Goal: Information Seeking & Learning: Find specific fact

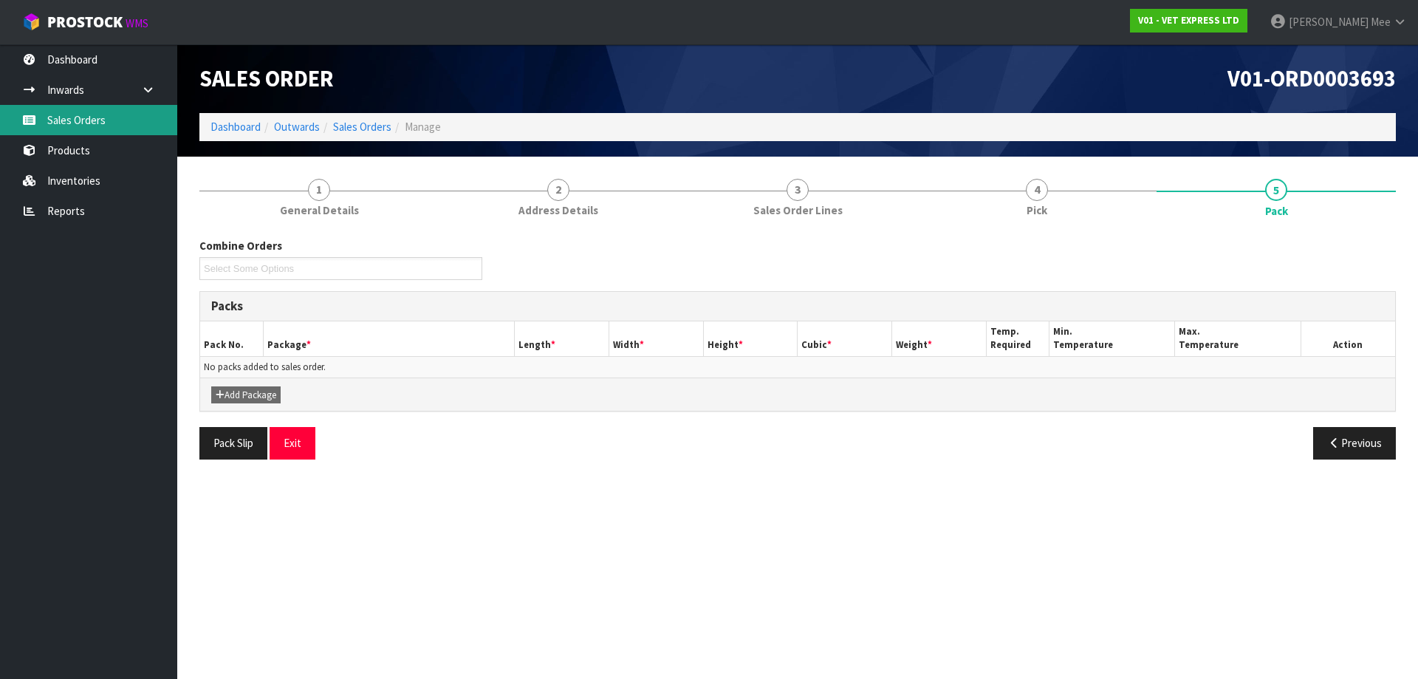
click at [54, 117] on link "Sales Orders" at bounding box center [88, 120] width 177 height 30
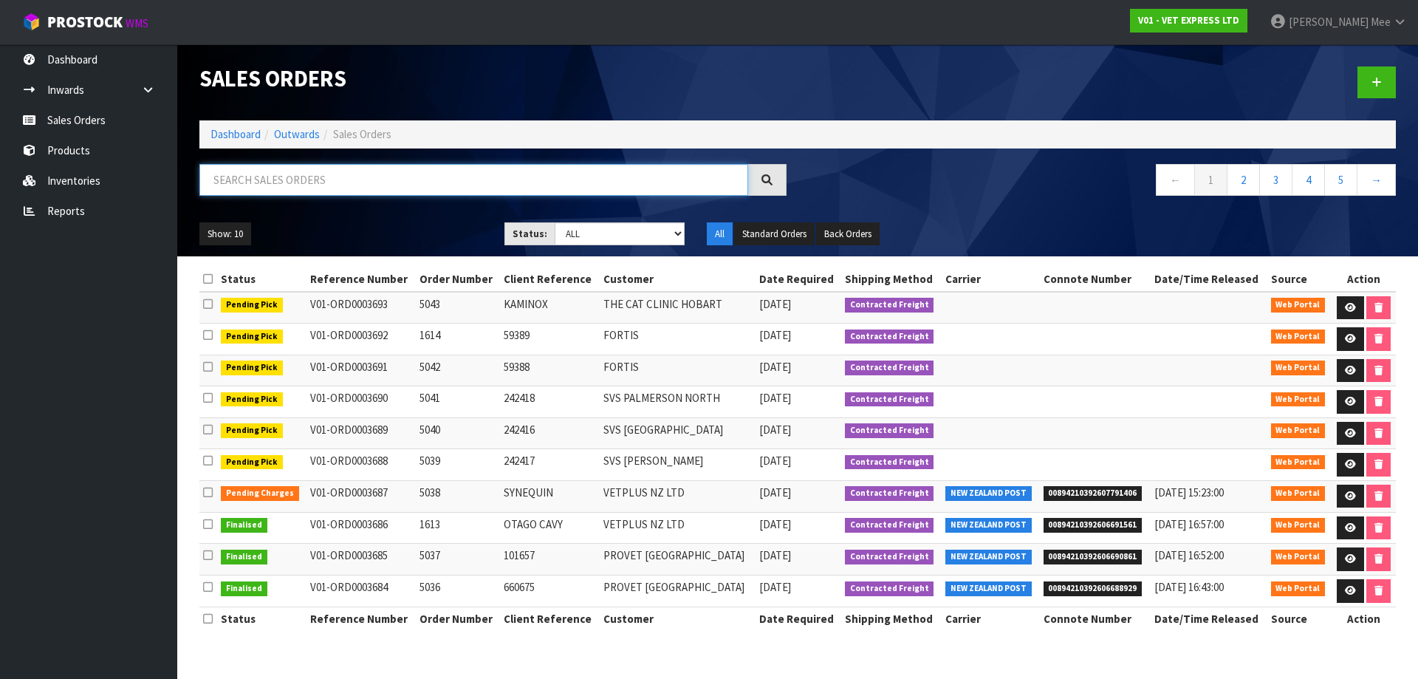
click at [335, 179] on input "text" at bounding box center [473, 180] width 549 height 32
type input "242162"
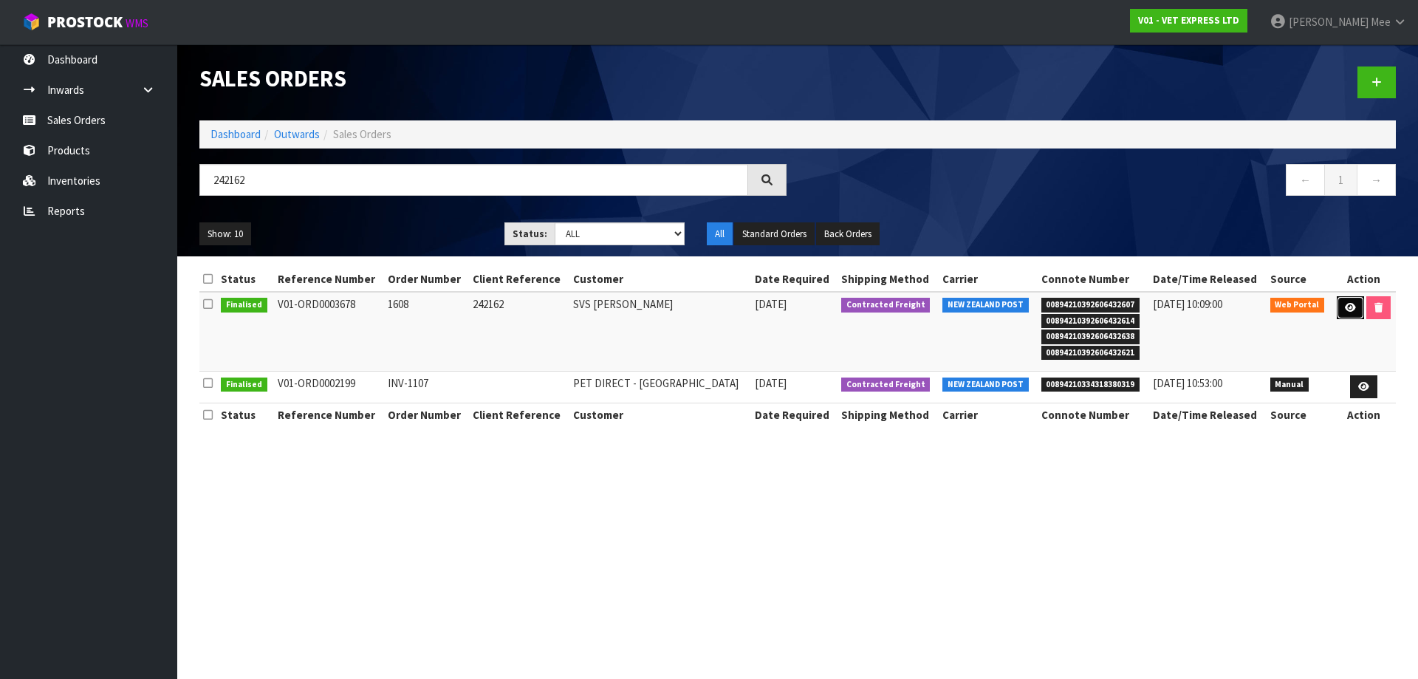
click at [1352, 309] on icon at bounding box center [1350, 308] width 11 height 10
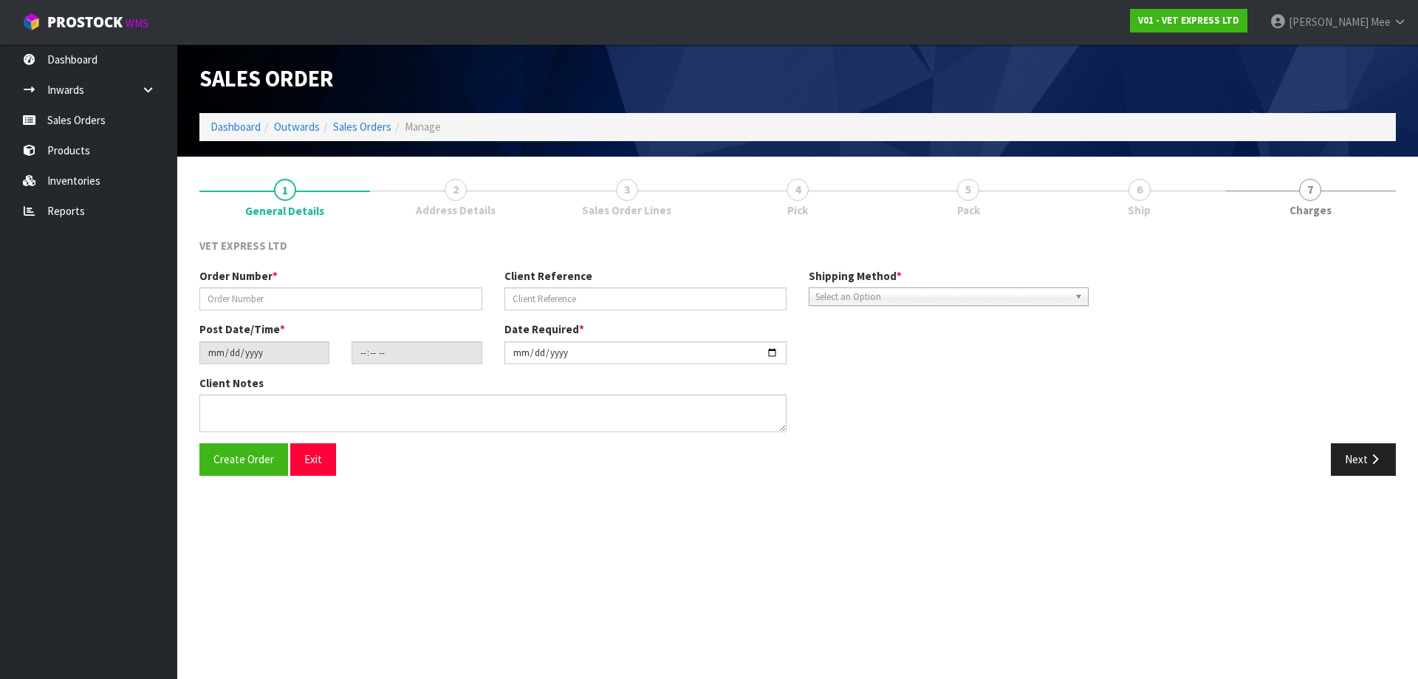
type input "1608"
type input "242162"
type input "[DATE]"
type input "15:51:00.000"
type input "[DATE]"
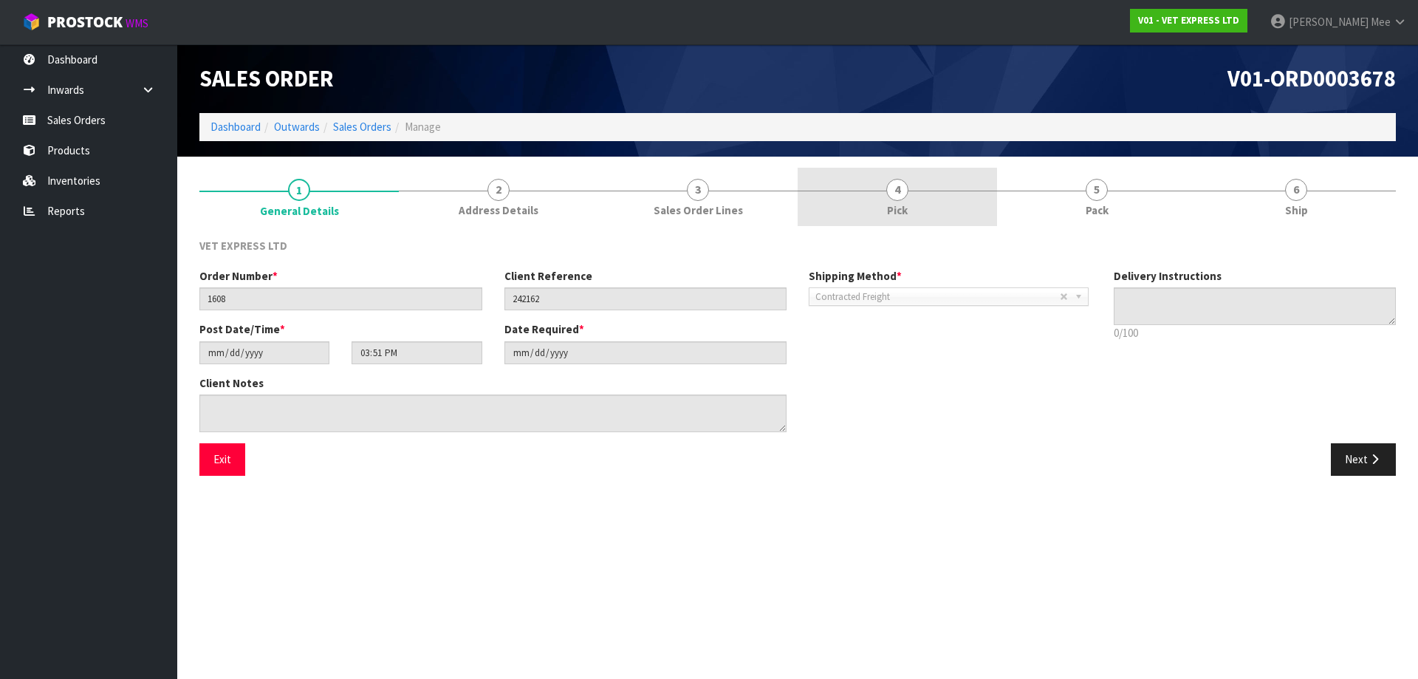
click at [889, 204] on span "Pick" at bounding box center [897, 210] width 21 height 16
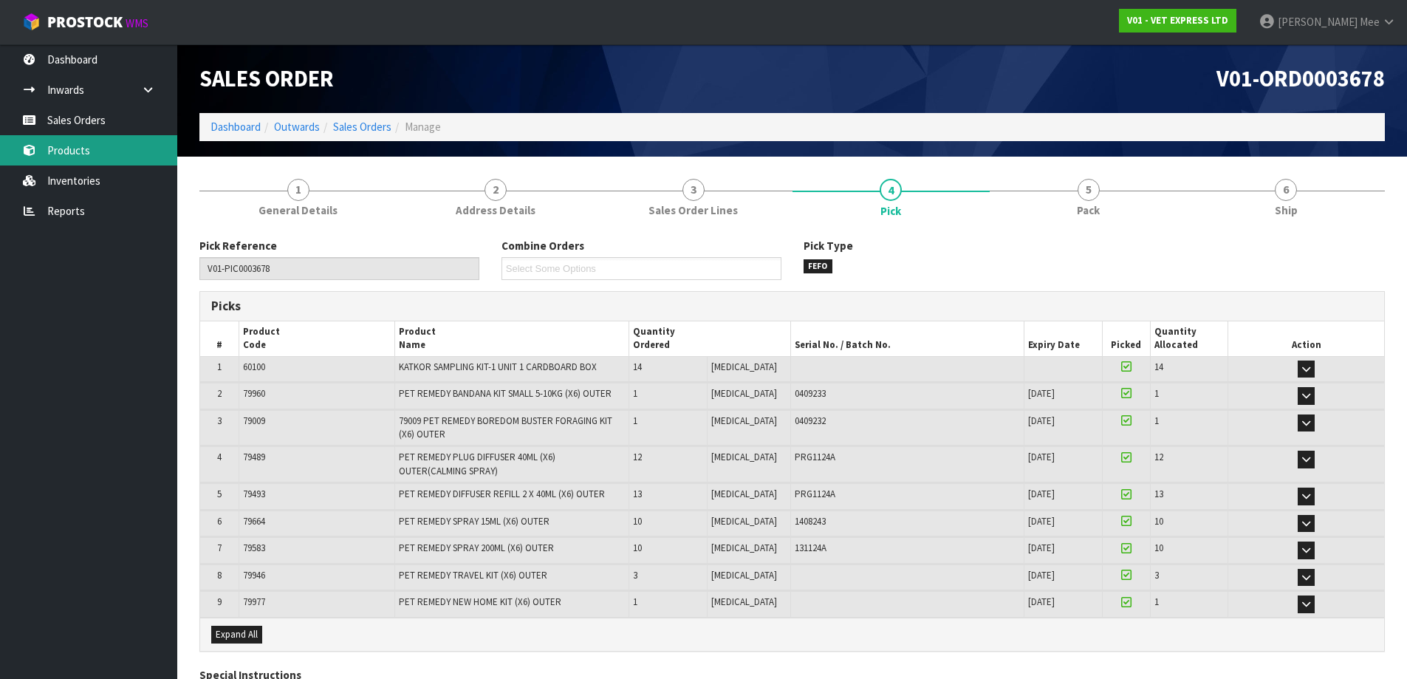
click at [78, 156] on link "Products" at bounding box center [88, 150] width 177 height 30
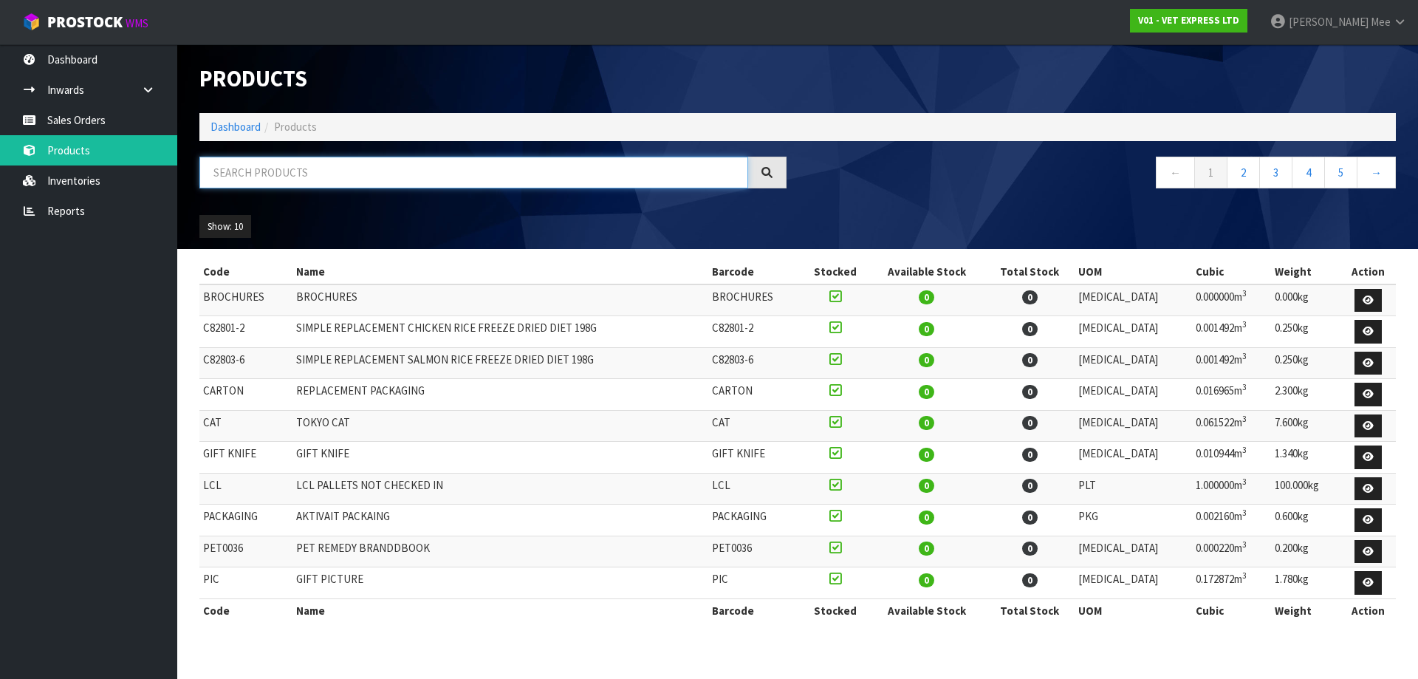
click at [343, 182] on input "text" at bounding box center [473, 173] width 549 height 32
type input "PET REMEDY"
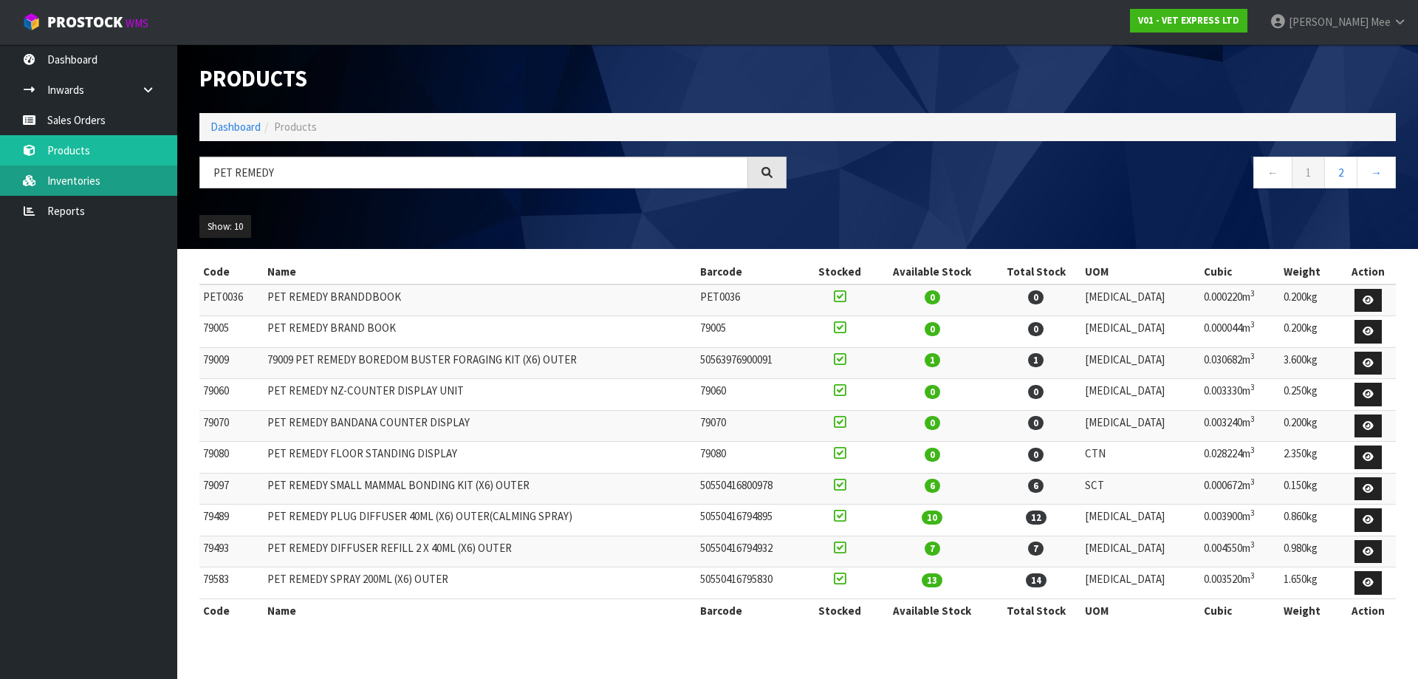
click at [76, 182] on link "Inventories" at bounding box center [88, 180] width 177 height 30
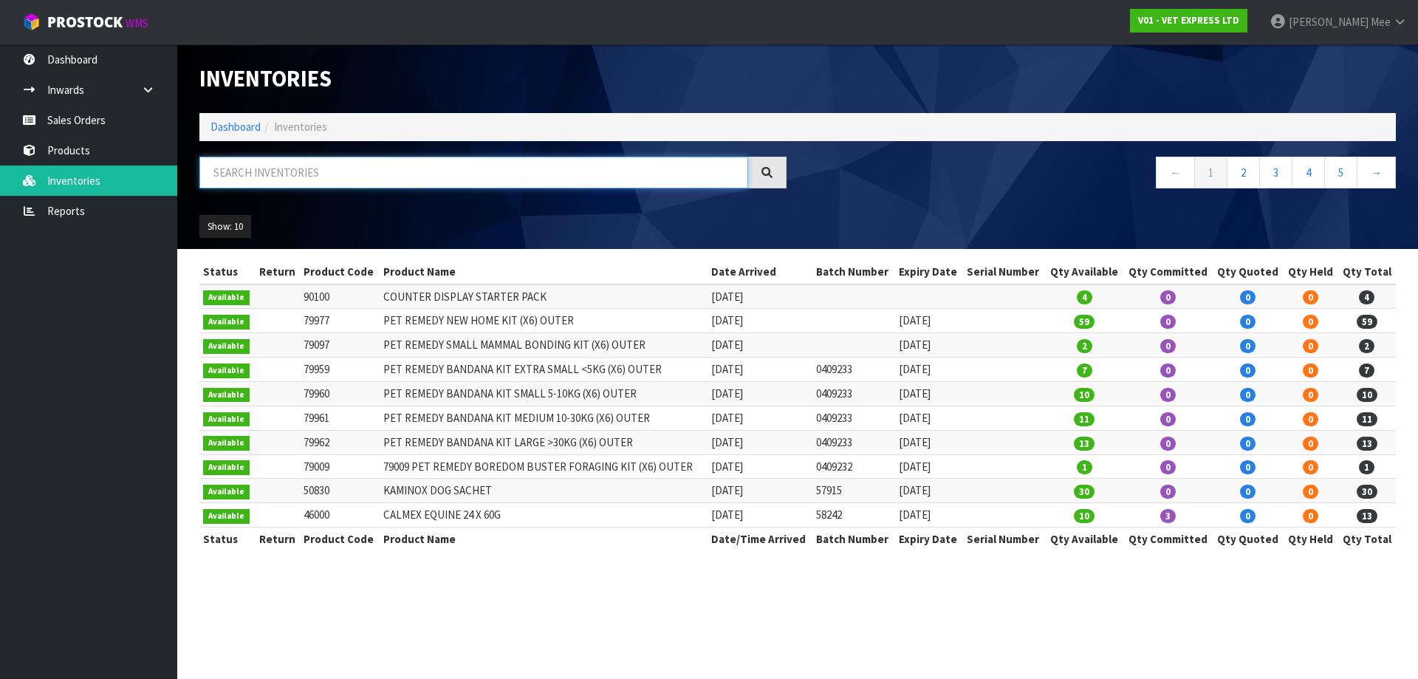
click at [340, 180] on input "text" at bounding box center [473, 173] width 549 height 32
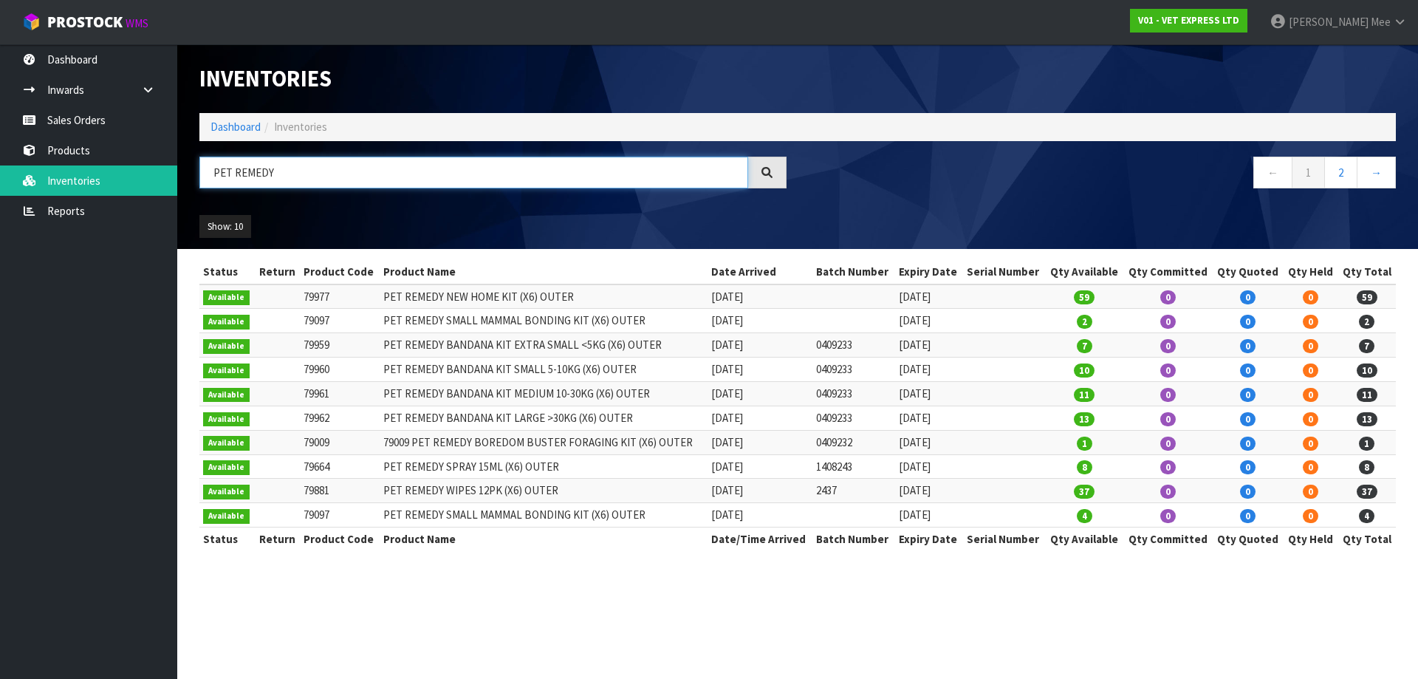
drag, startPoint x: 312, startPoint y: 171, endPoint x: 181, endPoint y: 181, distance: 131.8
click at [181, 181] on header "Inventories Dashboard Inventories PET REMEDY ← 1 2 → Show: 10 5 10 25 50 All Sh…" at bounding box center [797, 146] width 1241 height 205
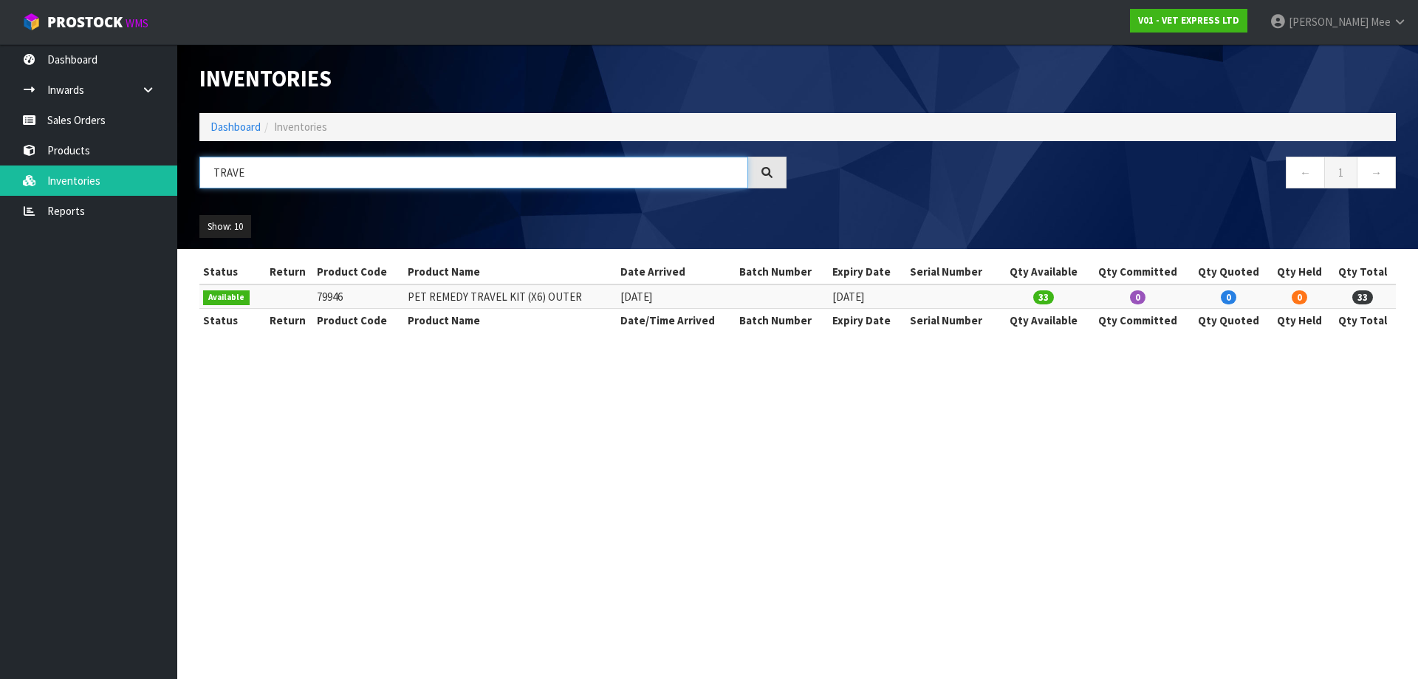
drag, startPoint x: 269, startPoint y: 174, endPoint x: 188, endPoint y: 178, distance: 81.4
click at [188, 178] on header "Inventories Dashboard Inventories TRAVE ← 1 → Show: 10 5 10 25 50 All Show Stock" at bounding box center [797, 146] width 1241 height 205
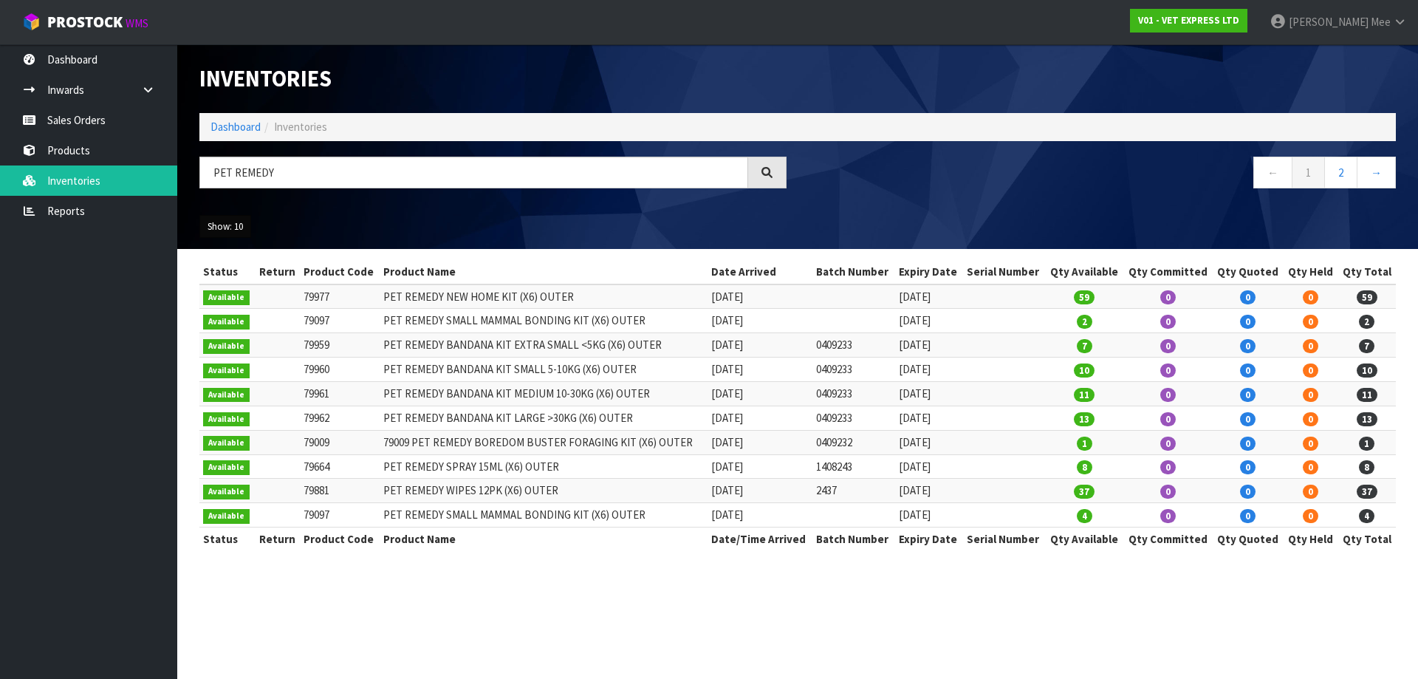
click at [238, 228] on button "Show: 10" at bounding box center [225, 227] width 52 height 24
click at [237, 309] on link "50" at bounding box center [258, 314] width 117 height 20
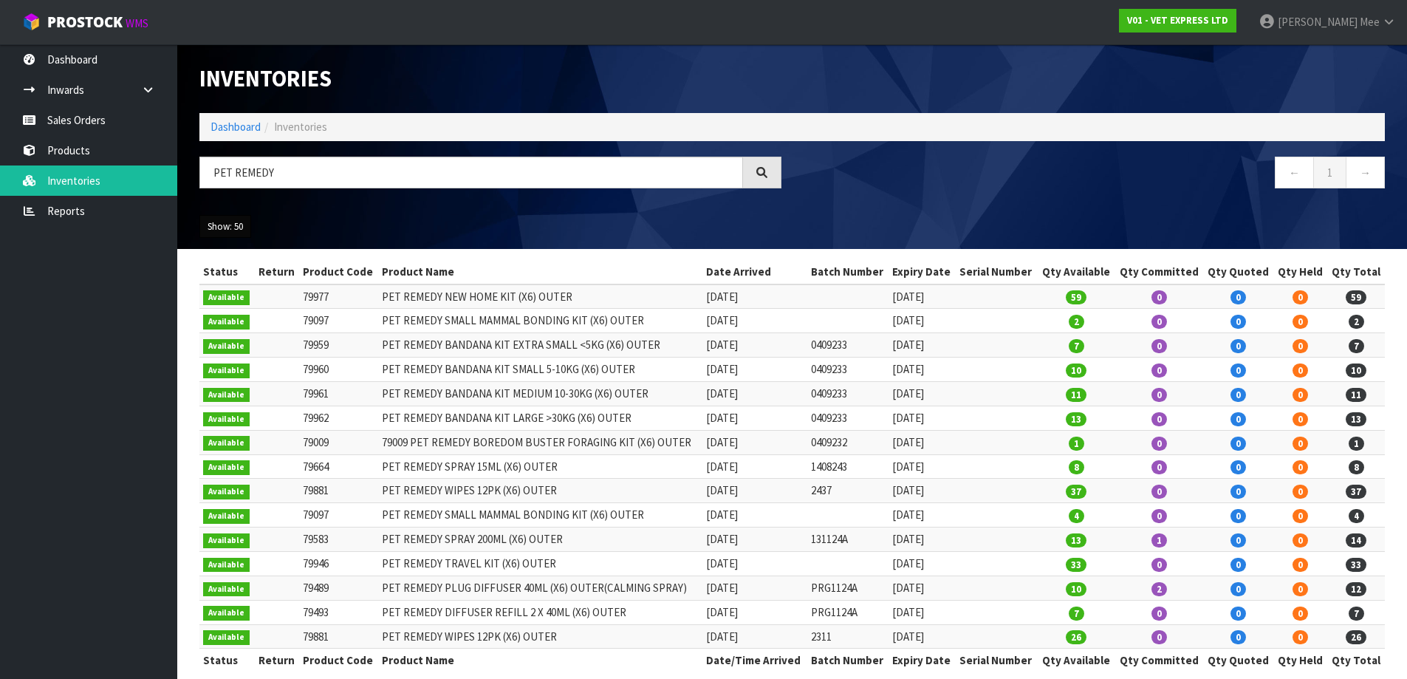
scroll to position [20, 0]
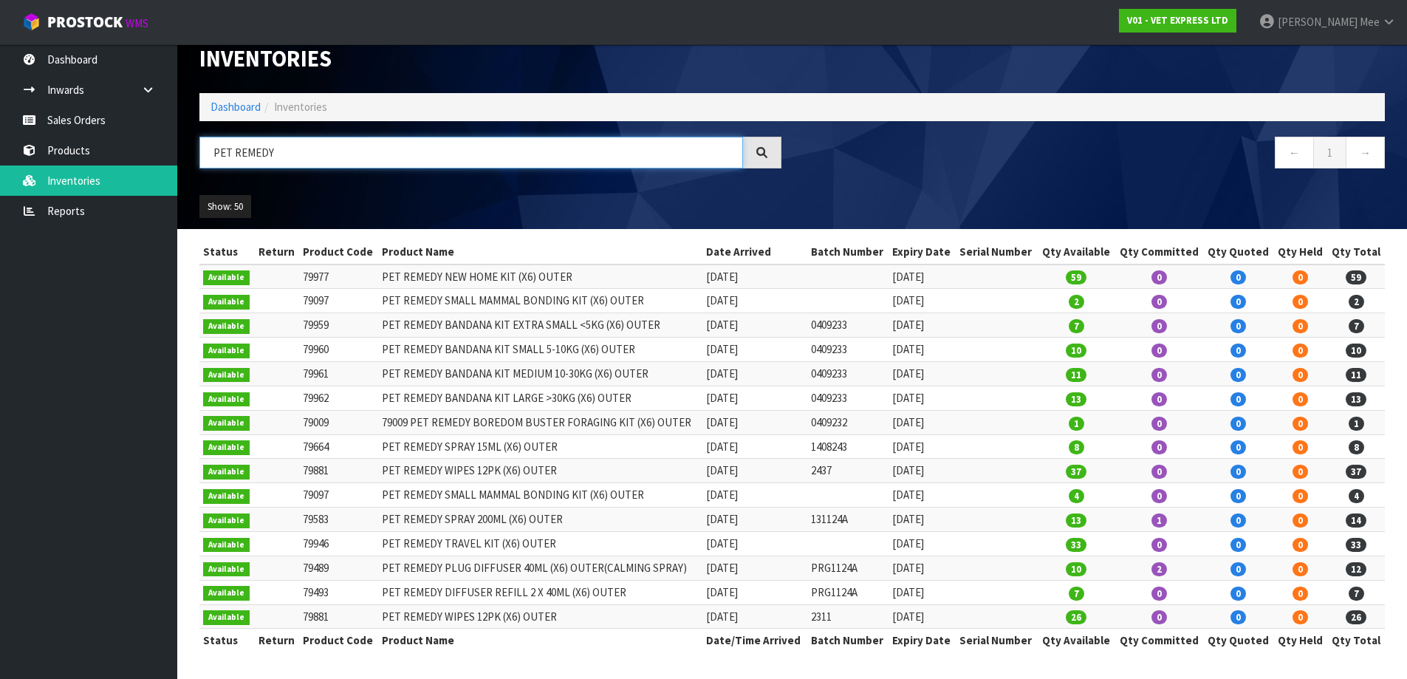
drag, startPoint x: 309, startPoint y: 148, endPoint x: 179, endPoint y: 156, distance: 130.2
click at [179, 156] on header "Inventories Dashboard Inventories PET REMEDY ← 1 → Show: 50 5 10 25 50 All Show…" at bounding box center [792, 126] width 1230 height 205
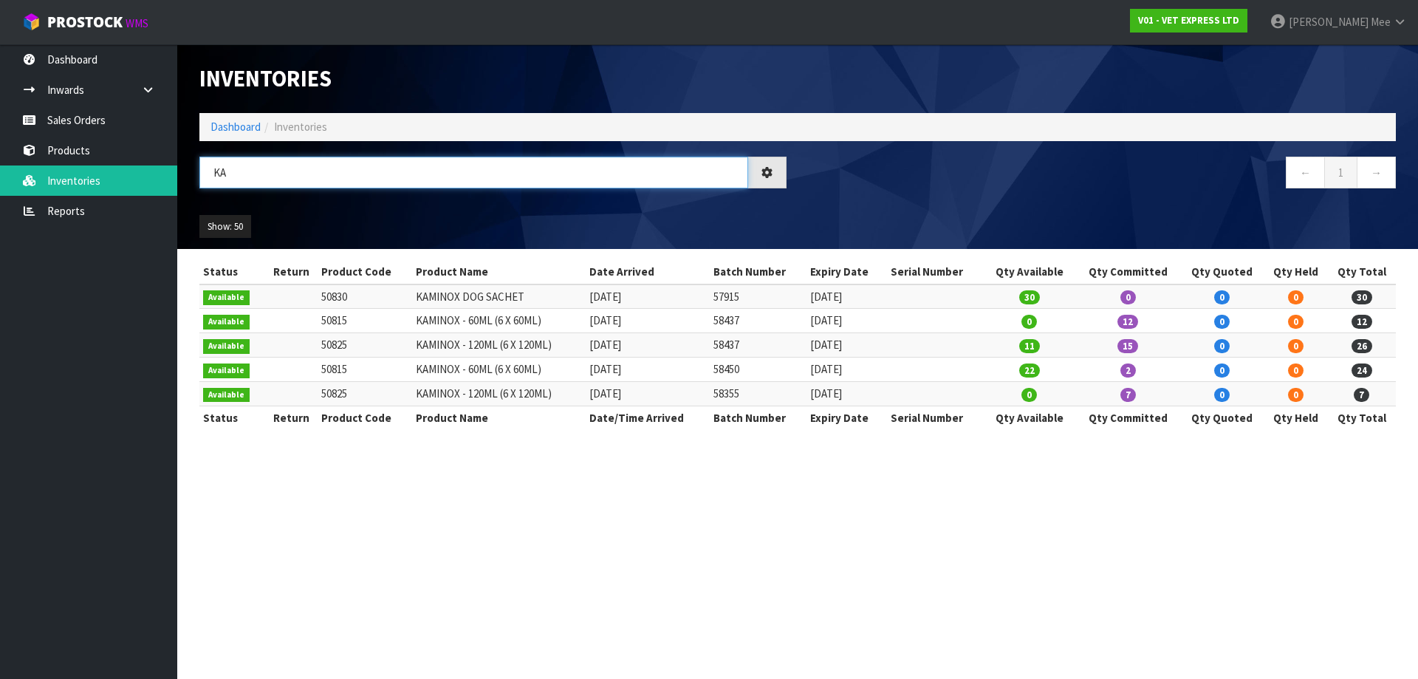
type input "K"
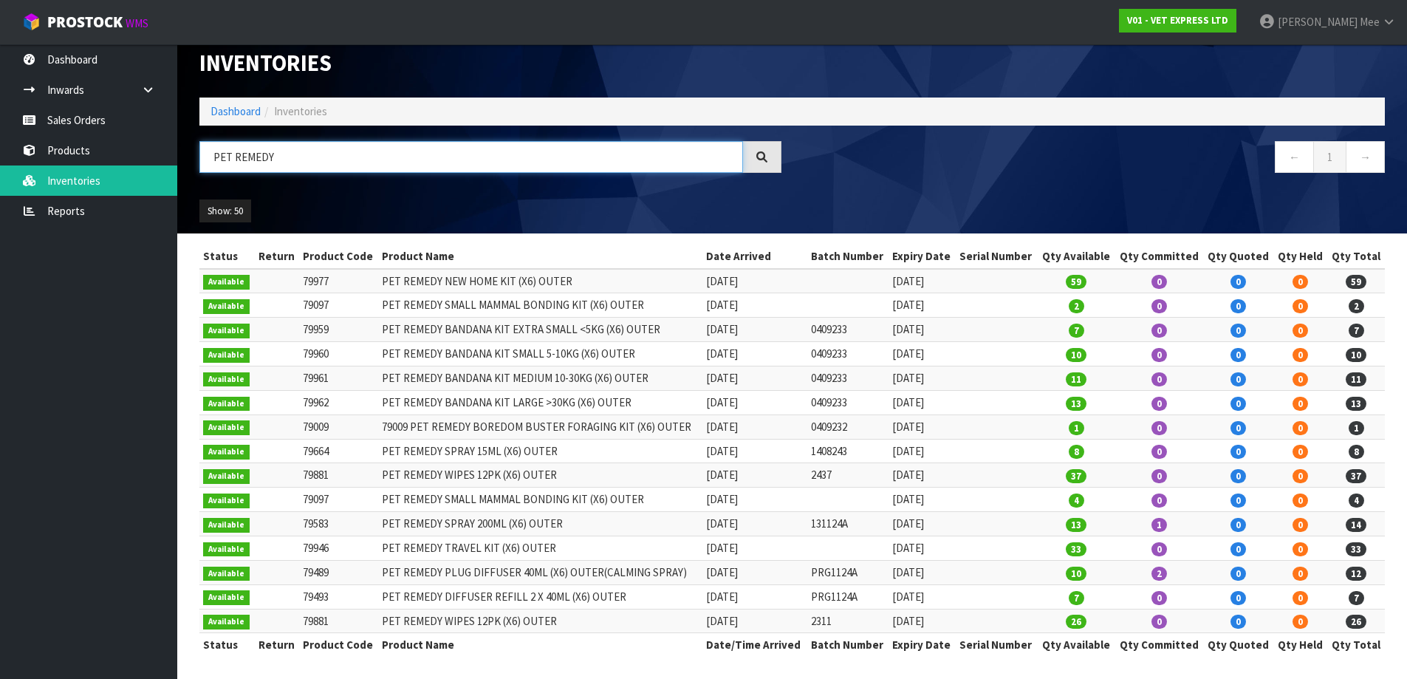
scroll to position [20, 0]
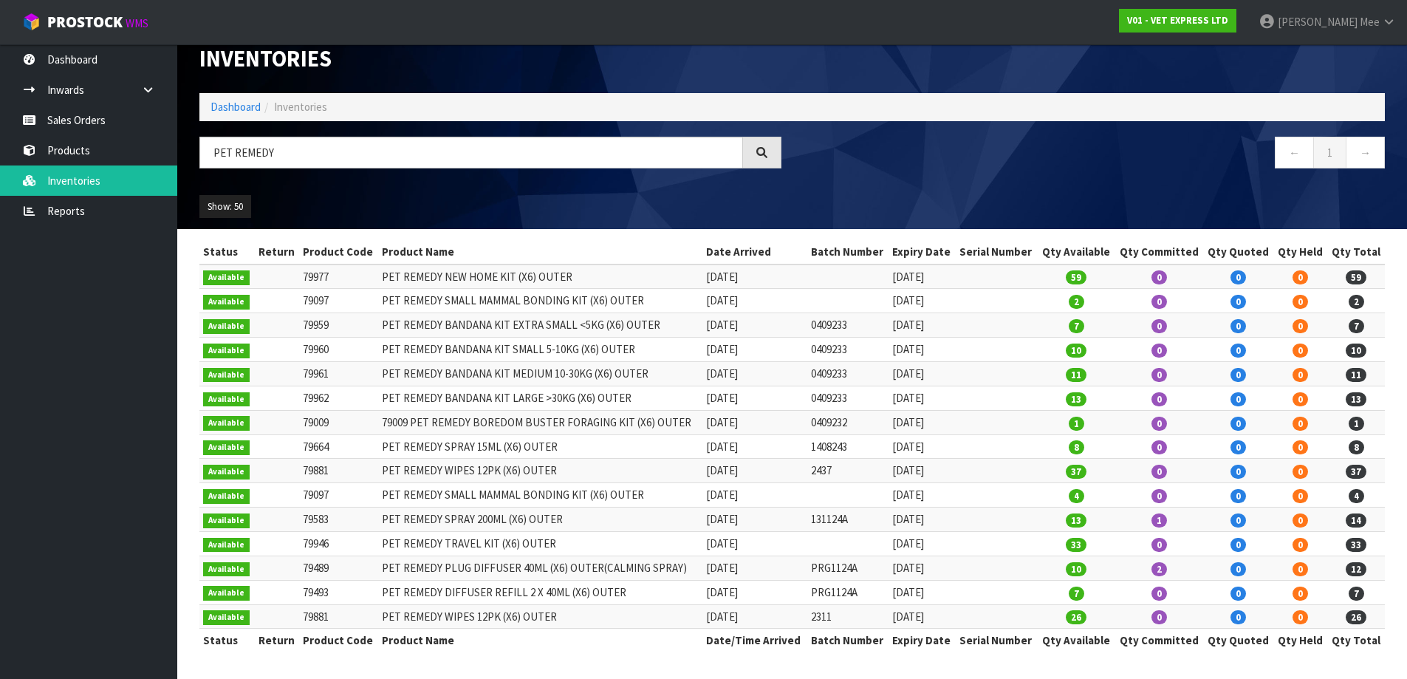
drag, startPoint x: 973, startPoint y: 276, endPoint x: 300, endPoint y: 277, distance: 672.8
click at [300, 277] on tr "Available 79977 PET REMEDY NEW HOME KIT (X6) OUTER [DATE] [DATE] 59 0 0 0 59" at bounding box center [791, 276] width 1185 height 24
copy tr "79977 PET REMEDY NEW HOME KIT (X6) OUTER [DATE] [DATE]"
drag, startPoint x: 956, startPoint y: 539, endPoint x: 295, endPoint y: 549, distance: 661.1
click at [295, 549] on tr "Available 79946 PET REMEDY TRAVEL KIT (X6) OUTER [DATE] [DATE] 33 0 0 0 33" at bounding box center [791, 544] width 1185 height 24
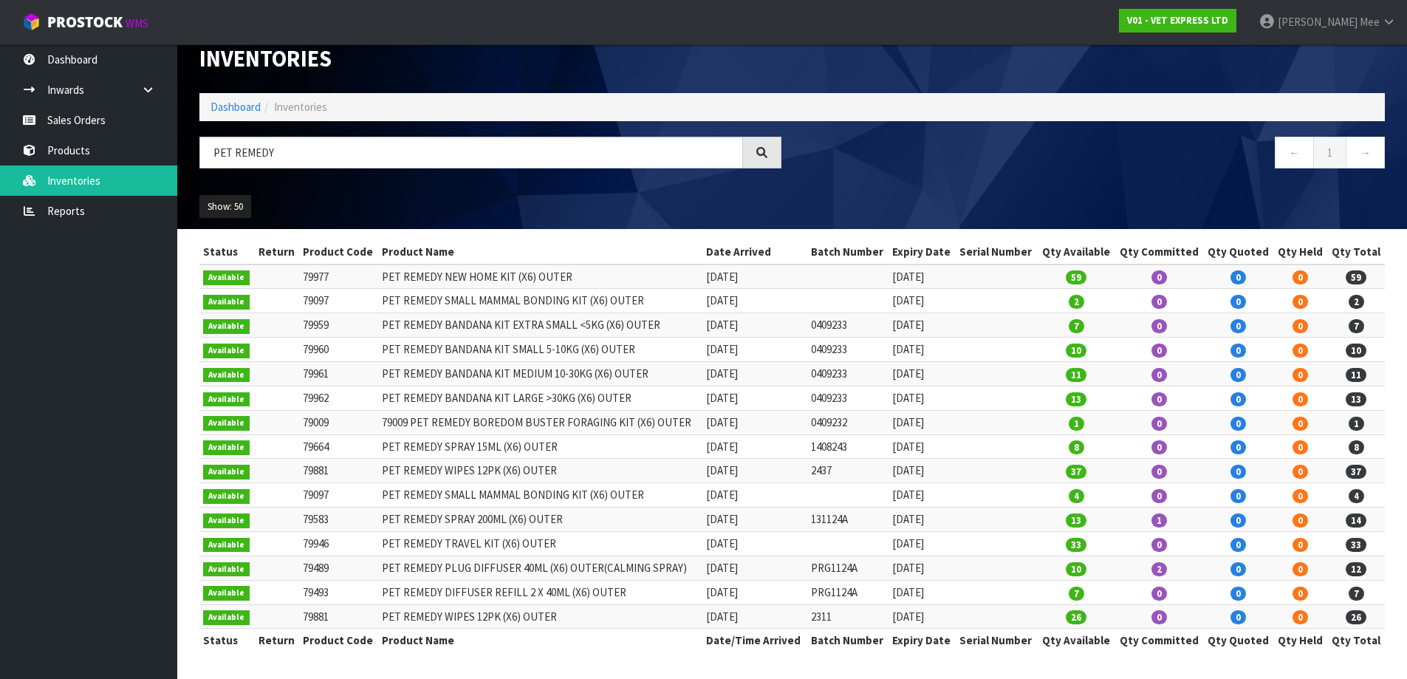
copy tr "79946 PET REMEDY TRAVEL KIT (X6) OUTER [DATE] [DATE]"
drag, startPoint x: 312, startPoint y: 151, endPoint x: 193, endPoint y: 149, distance: 119.6
click at [193, 149] on div "PET REMEDY" at bounding box center [490, 158] width 604 height 43
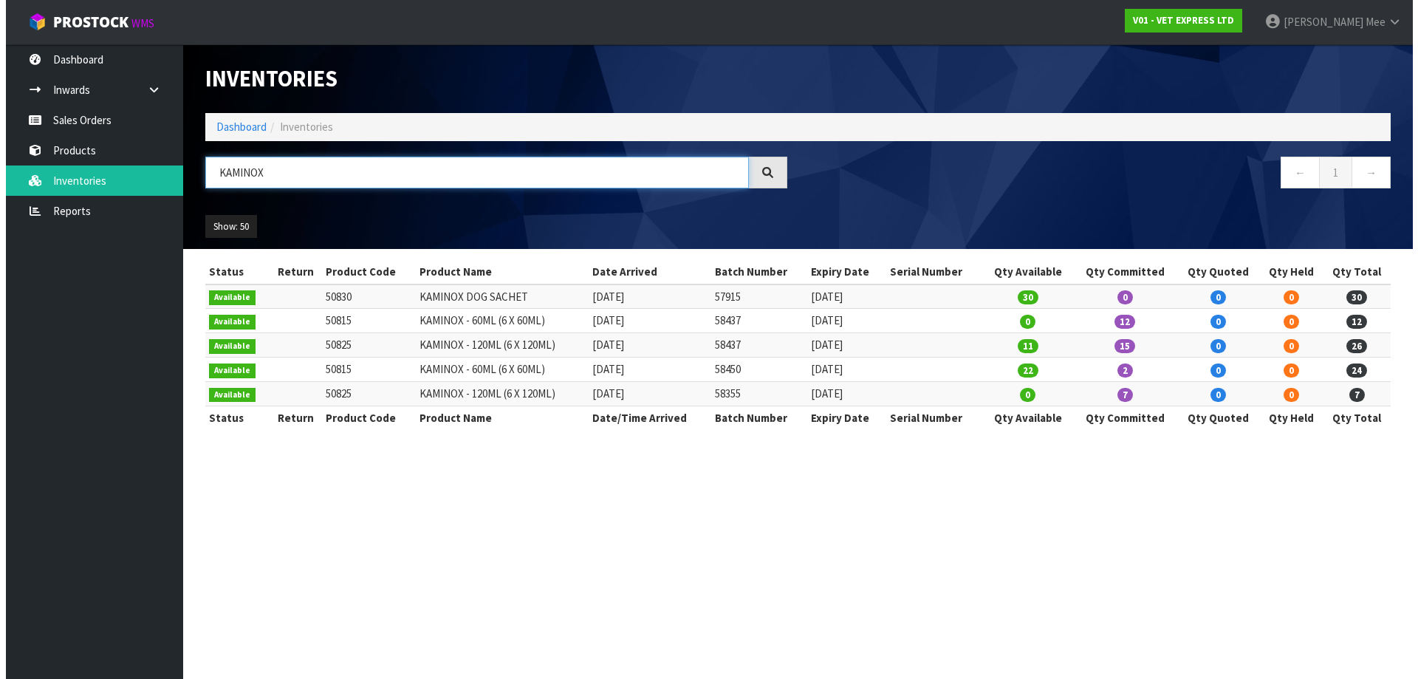
scroll to position [0, 0]
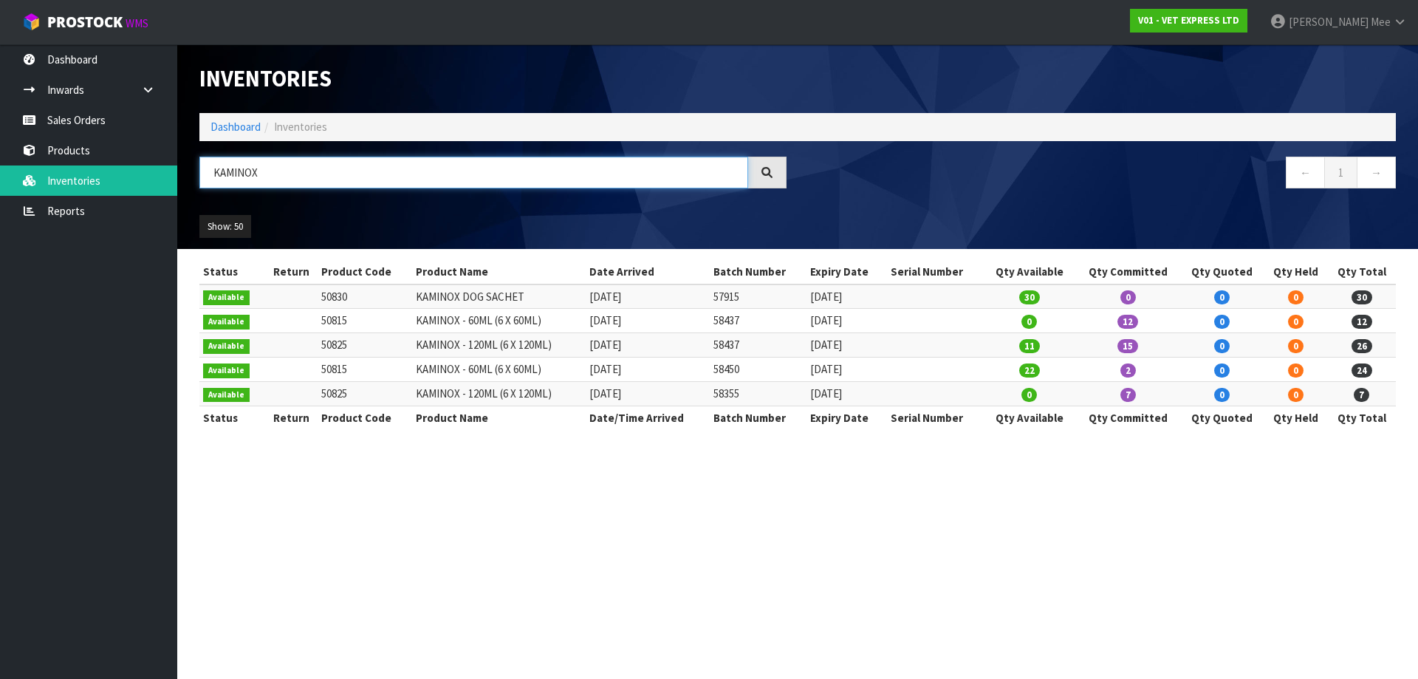
type input "KAMINOX"
drag, startPoint x: 879, startPoint y: 295, endPoint x: 318, endPoint y: 294, distance: 561.3
click at [318, 294] on tr "Available 50830 KAMINOX DOG SACHET [DATE] 57915 [DATE] 30 0 0 0 30" at bounding box center [797, 296] width 1196 height 24
copy tr "50830 KAMINOX DOG SACHET [DATE] 57915 [DATE]"
